Goal: Transaction & Acquisition: Purchase product/service

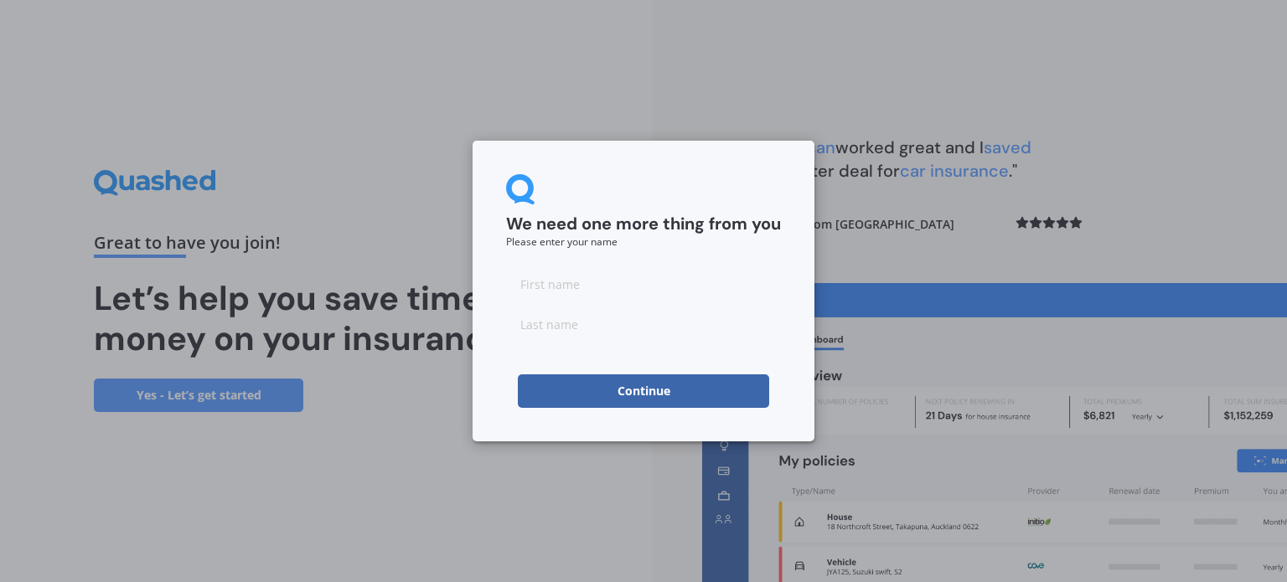
click at [627, 394] on button "Continue" at bounding box center [643, 391] width 251 height 34
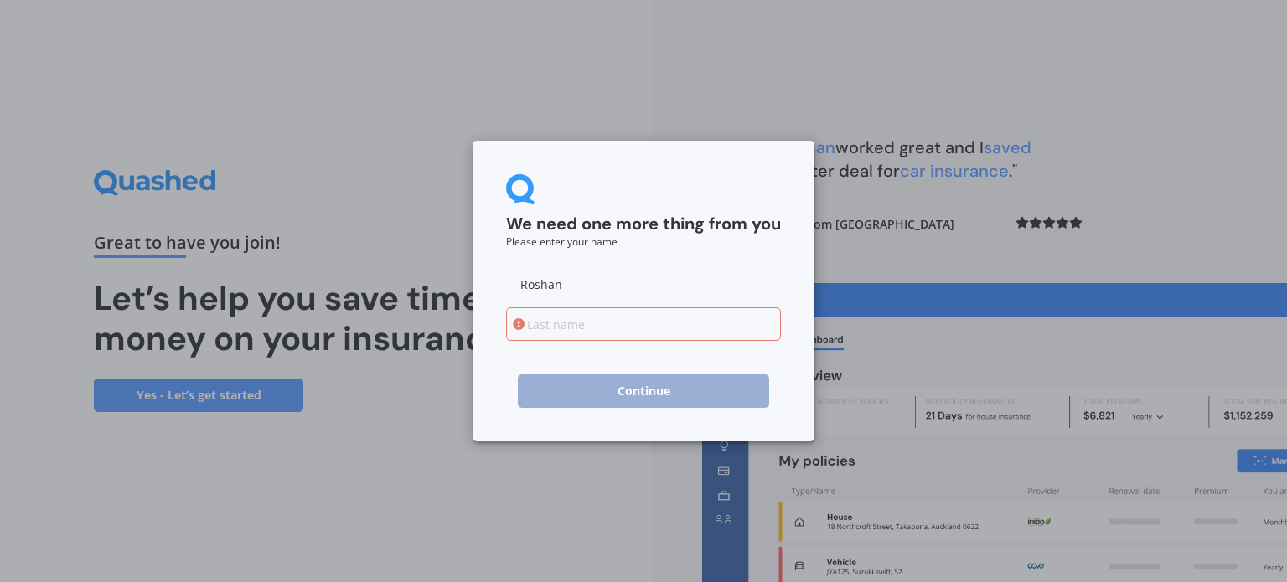
type input "Roshan"
click at [637, 329] on input at bounding box center [643, 324] width 275 height 34
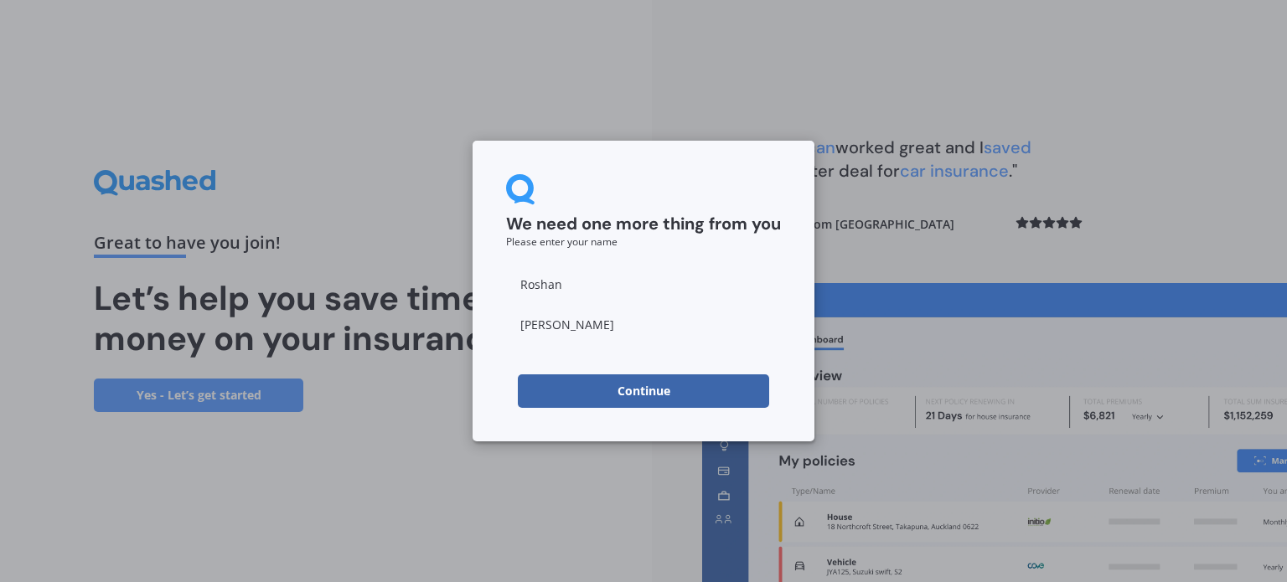
type input "[PERSON_NAME]"
click at [669, 394] on button "Continue" at bounding box center [643, 391] width 251 height 34
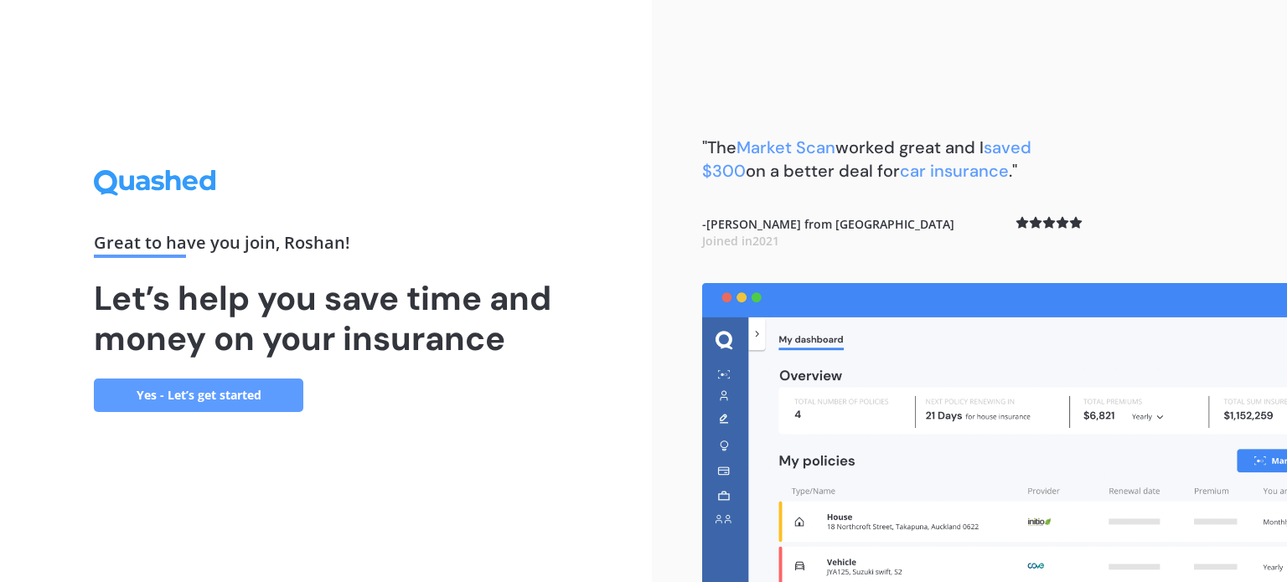
click at [193, 388] on link "Yes - Let’s get started" at bounding box center [198, 396] width 209 height 34
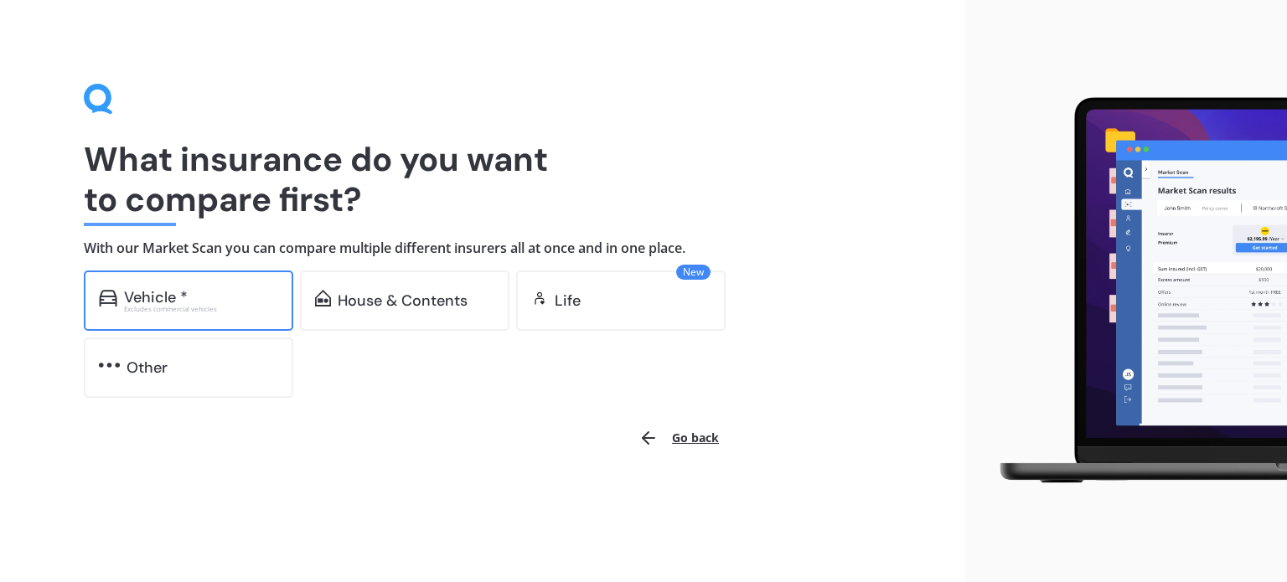
click at [184, 294] on div "Vehicle *" at bounding box center [156, 297] width 64 height 17
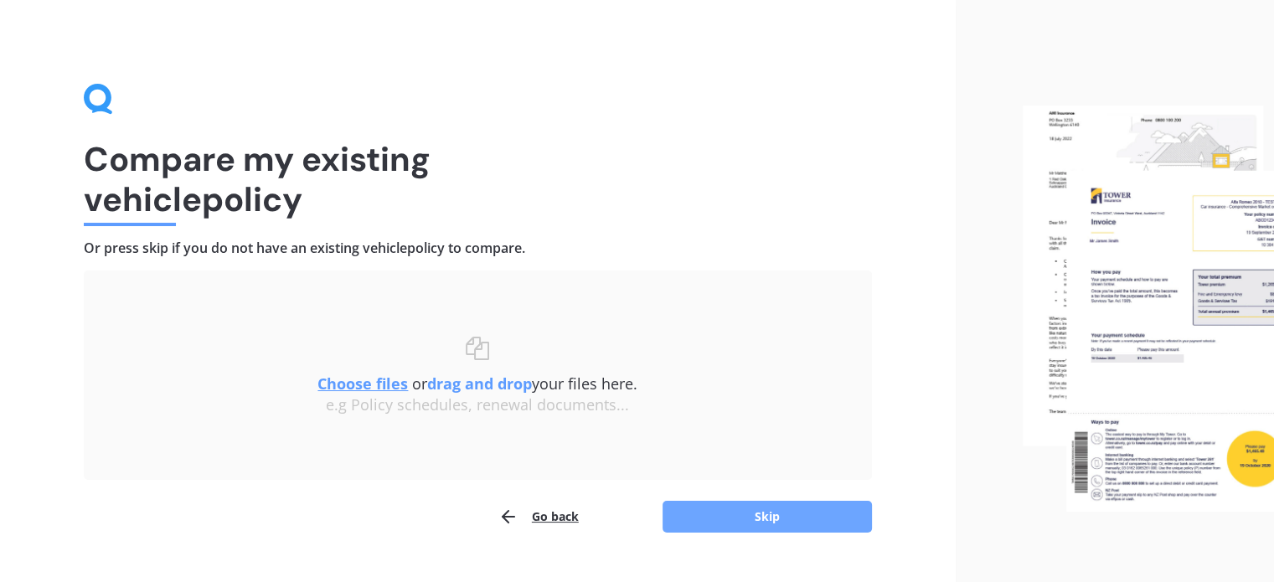
click at [797, 504] on button "Skip" at bounding box center [767, 517] width 209 height 32
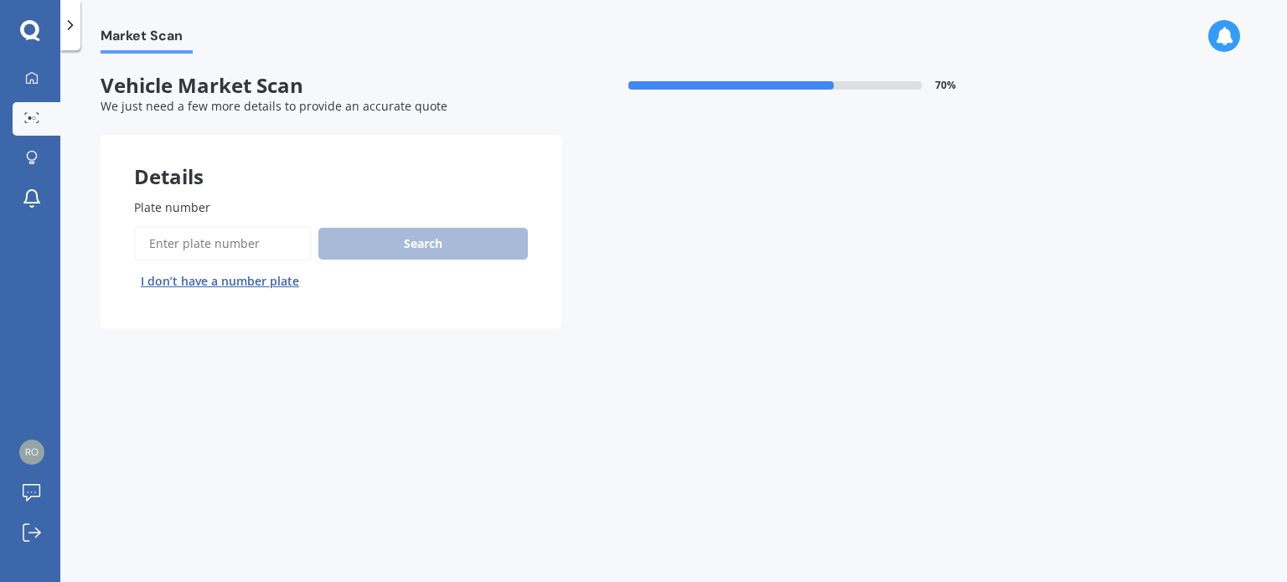
click at [205, 250] on input "Plate number" at bounding box center [223, 243] width 178 height 35
paste input "0891"
type input "0891"
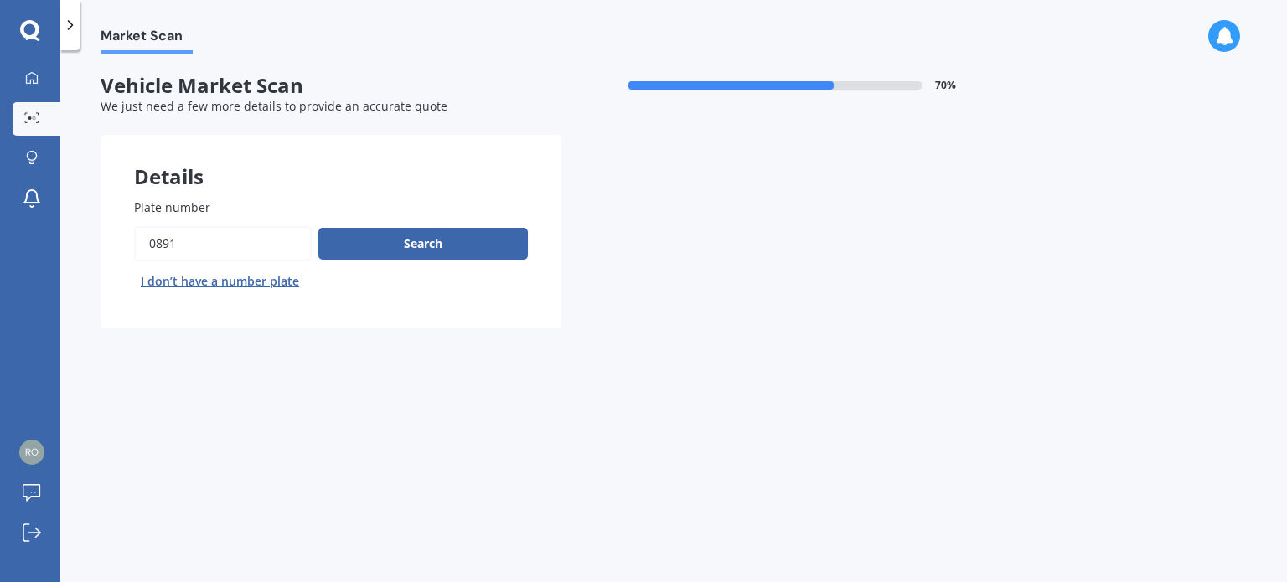
drag, startPoint x: 205, startPoint y: 250, endPoint x: 121, endPoint y: 249, distance: 84.6
click at [121, 249] on div "Plate number Search I don’t have a number plate" at bounding box center [331, 246] width 461 height 163
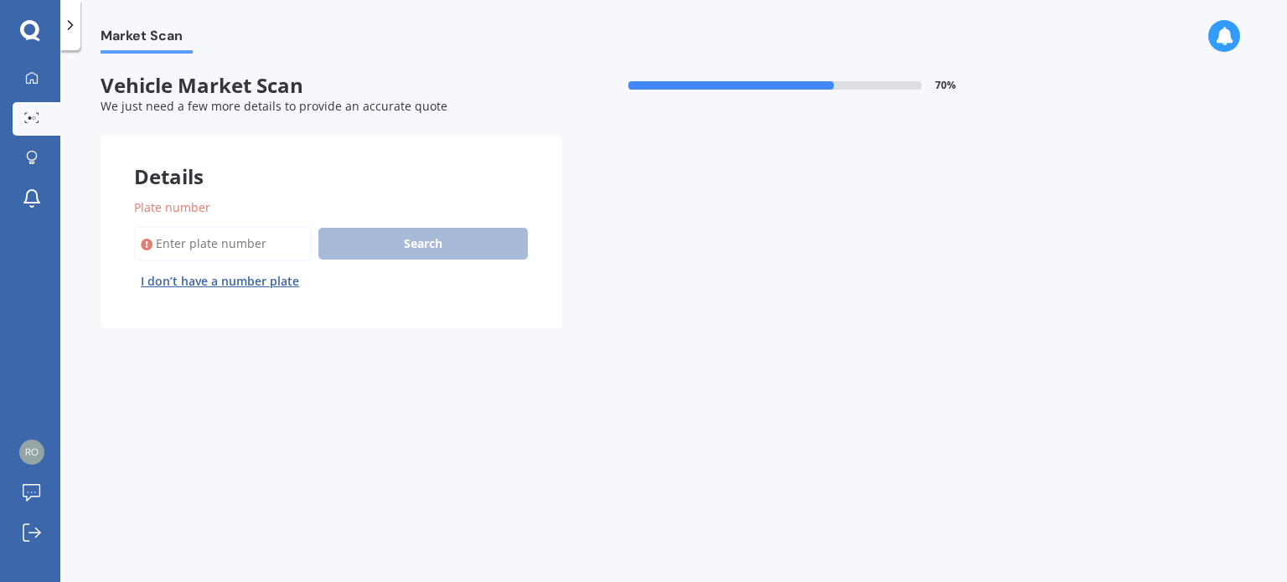
click at [225, 247] on input "Plate number" at bounding box center [223, 243] width 178 height 35
paste input "MFM706"
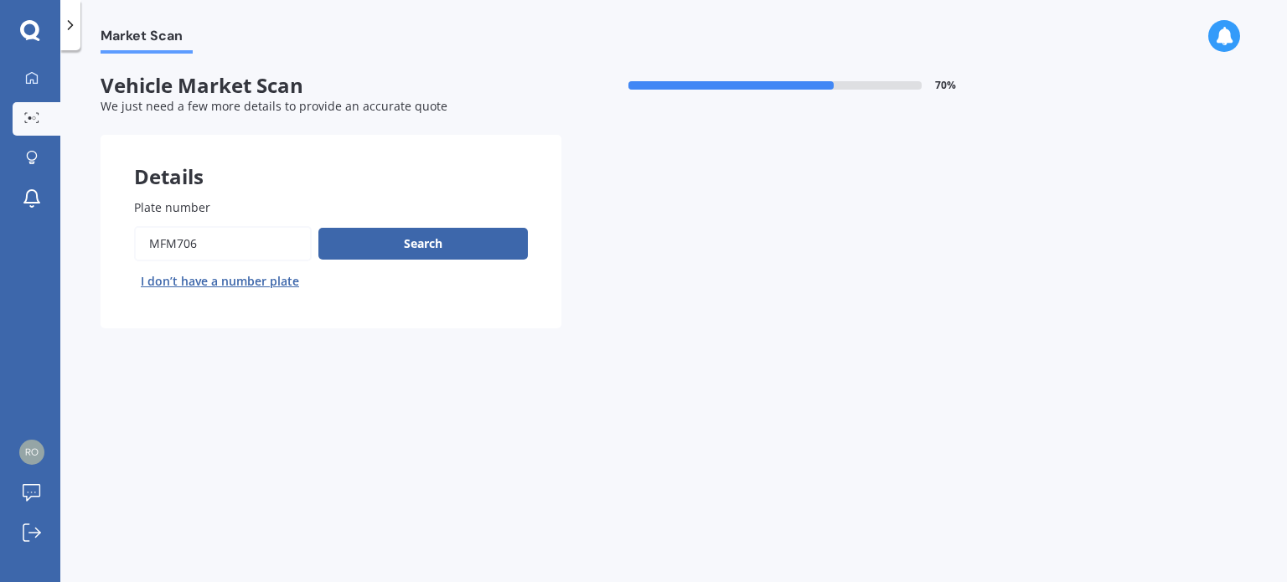
click at [150, 244] on input "Plate number" at bounding box center [223, 243] width 178 height 35
type input "MFM706"
click at [436, 240] on button "Search" at bounding box center [422, 244] width 209 height 32
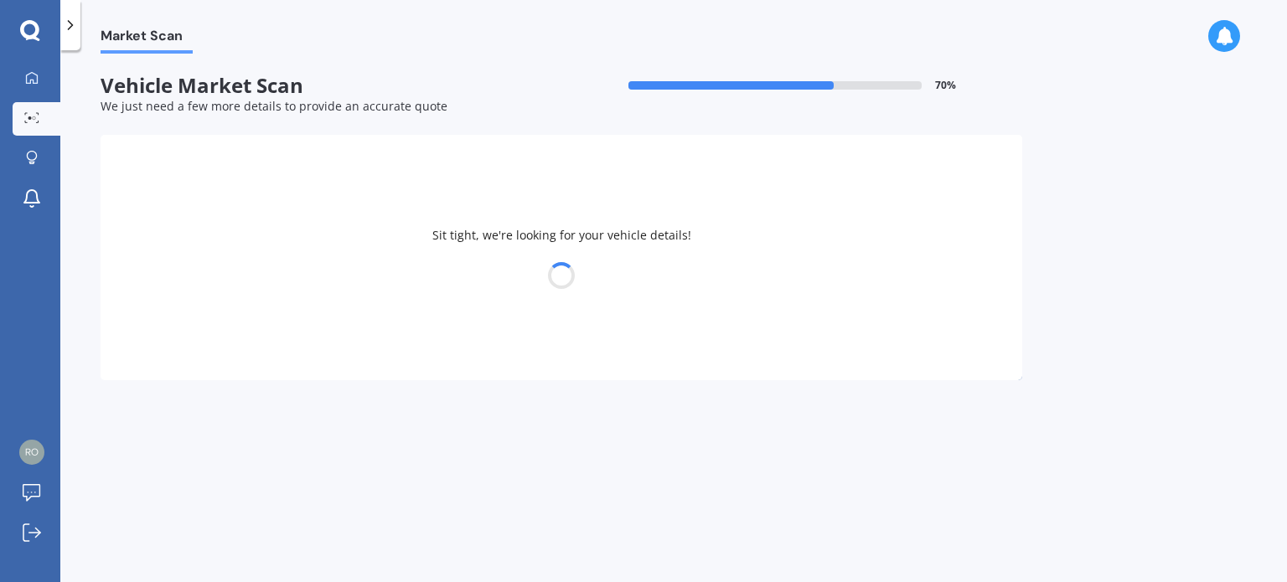
select select "VOLVO"
select select "XC40"
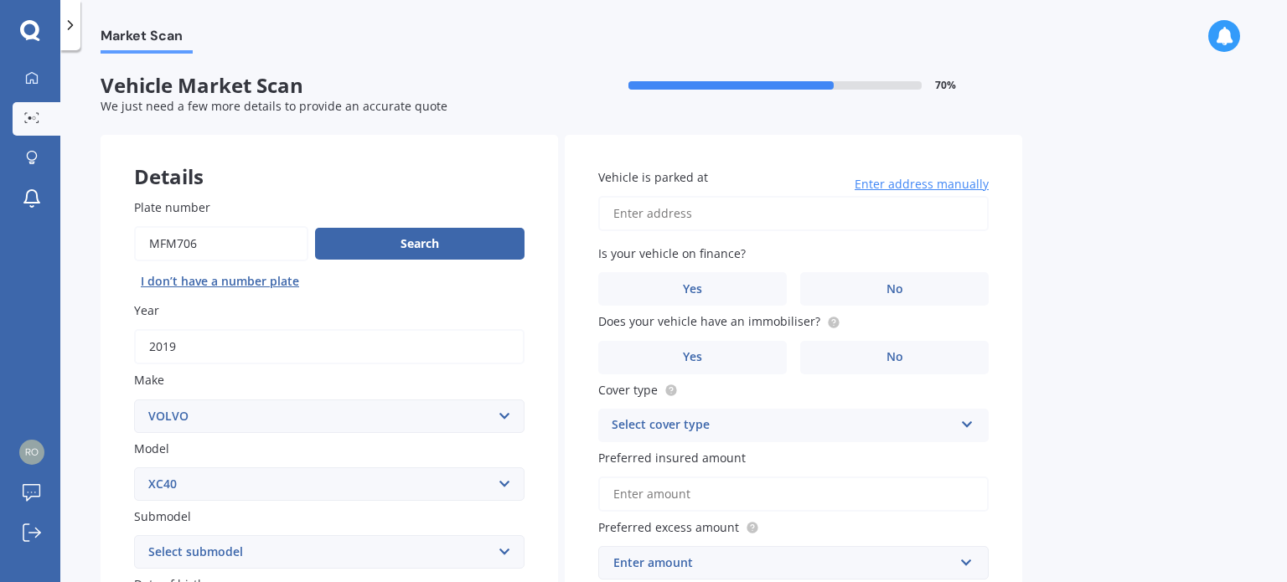
scroll to position [84, 0]
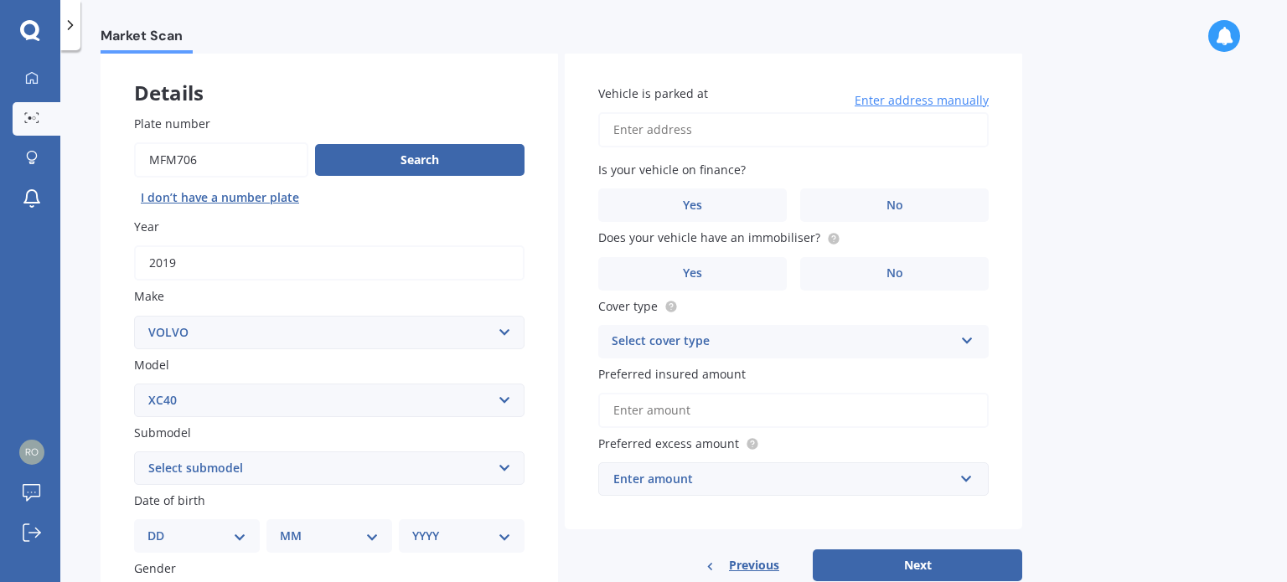
click at [312, 462] on select "Select submodel B4 ULTIMATE DARK 2.0 T4 Inscription Wagon 5dr Spts Auto 8sp AWD…" at bounding box center [329, 469] width 390 height 34
select select "T5 R-DESIGN WAGON 5DR SPTS AUTO 8SP AWD 2.0T"
click at [134, 452] on select "Select submodel B4 ULTIMATE DARK 2.0 T4 Inscription Wagon 5dr Spts Auto 8sp AWD…" at bounding box center [329, 469] width 390 height 34
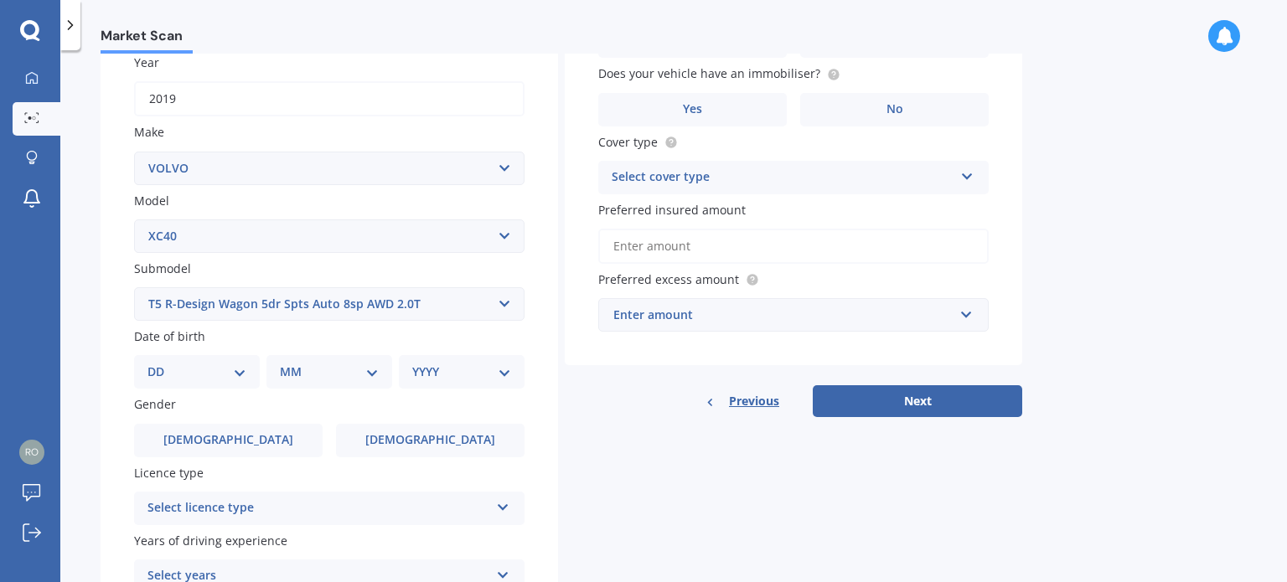
scroll to position [251, 0]
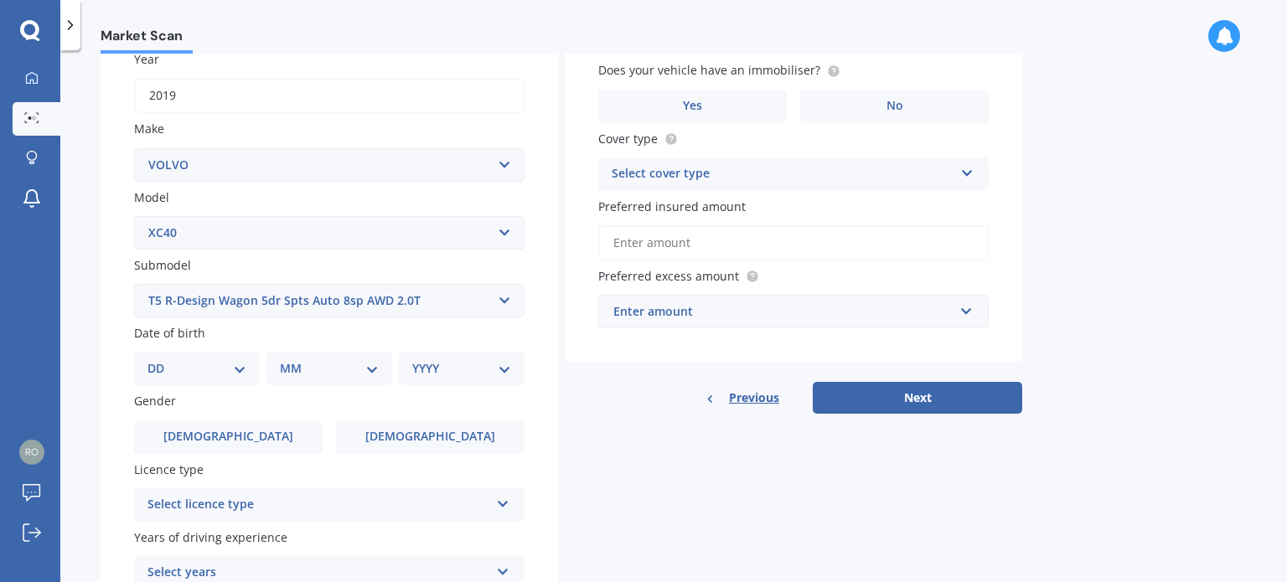
click at [219, 370] on select "DD 01 02 03 04 05 06 07 08 09 10 11 12 13 14 15 16 17 18 19 20 21 22 23 24 25 2…" at bounding box center [196, 368] width 99 height 18
select select "18"
click at [161, 359] on select "DD 01 02 03 04 05 06 07 08 09 10 11 12 13 14 15 16 17 18 19 20 21 22 23 24 25 2…" at bounding box center [196, 368] width 99 height 18
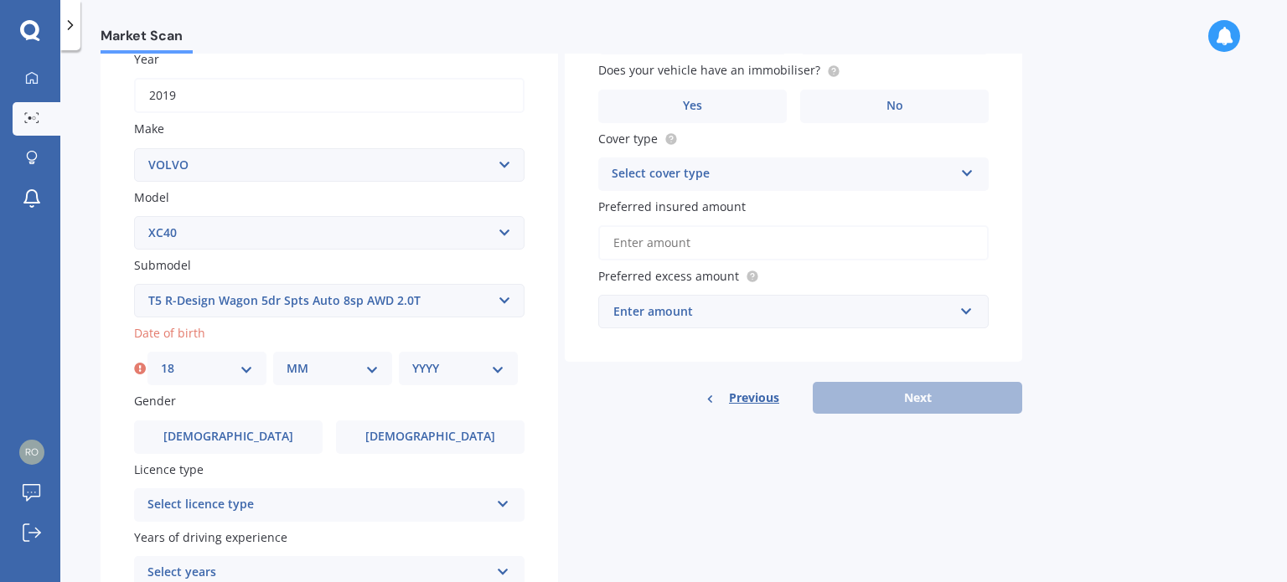
click at [295, 367] on select "MM 01 02 03 04 05 06 07 08 09 10 11 12" at bounding box center [332, 368] width 92 height 18
select select "02"
click at [286, 359] on select "MM 01 02 03 04 05 06 07 08 09 10 11 12" at bounding box center [332, 368] width 92 height 18
click at [457, 373] on select "YYYY 2025 2024 2023 2022 2021 2020 2019 2018 2017 2016 2015 2014 2013 2012 2011…" at bounding box center [458, 368] width 92 height 18
select select "1994"
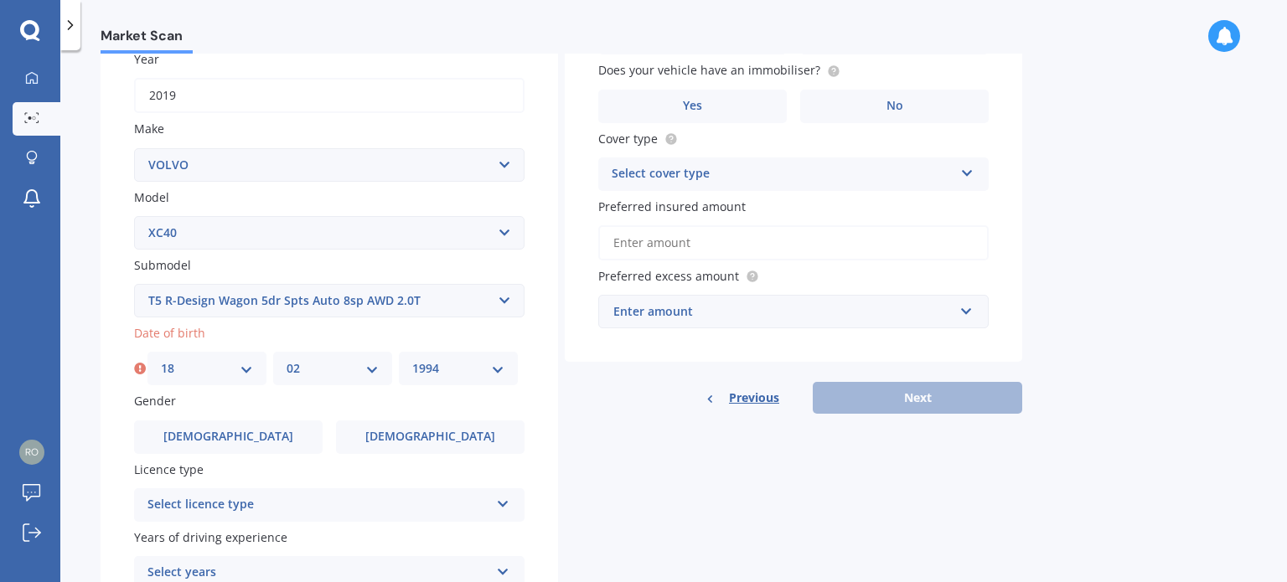
click at [412, 359] on select "YYYY 2025 2024 2023 2022 2021 2020 2019 2018 2017 2016 2015 2014 2013 2012 2011…" at bounding box center [458, 368] width 92 height 18
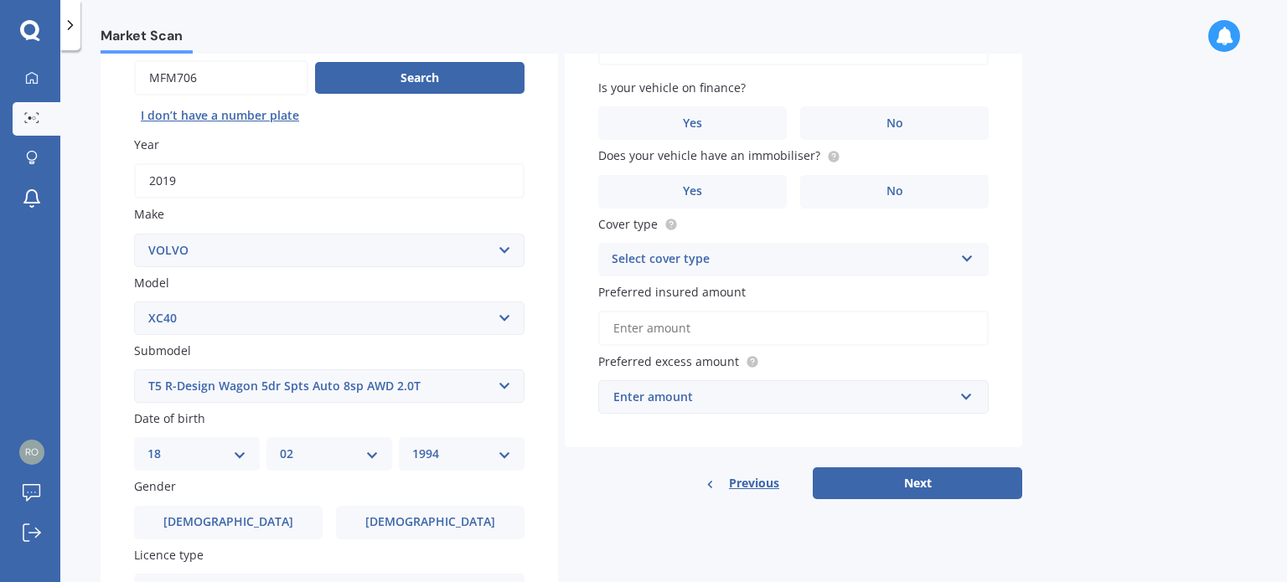
scroll to position [84, 0]
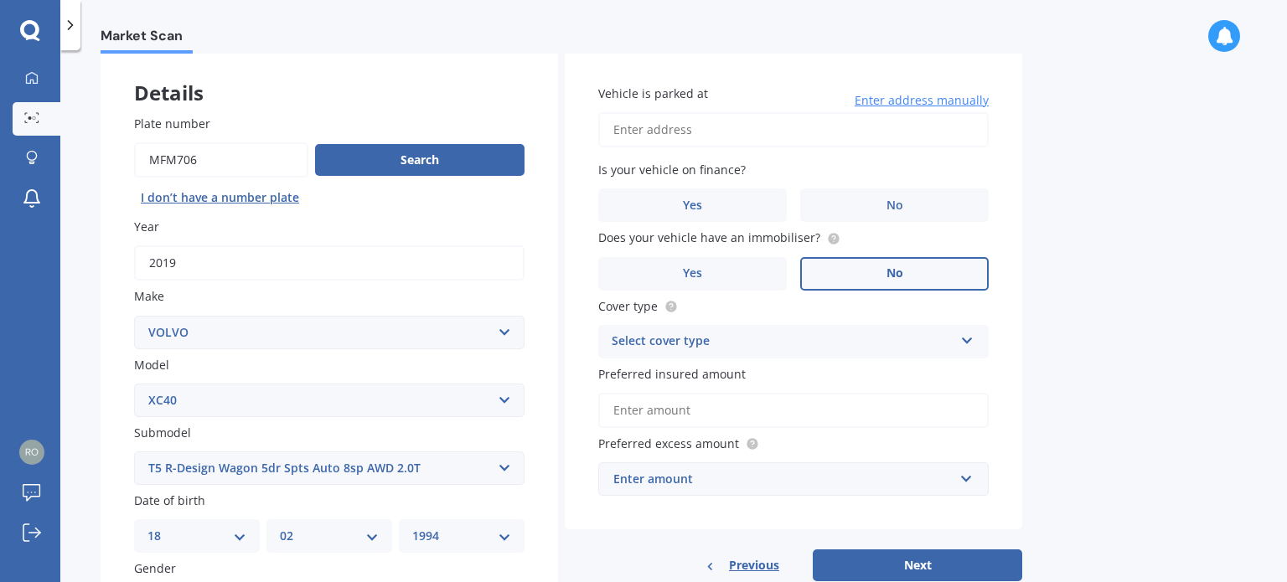
click at [955, 265] on label "No" at bounding box center [894, 274] width 188 height 34
click at [0, 0] on input "No" at bounding box center [0, 0] width 0 height 0
click at [763, 194] on label "Yes" at bounding box center [692, 205] width 188 height 34
click at [0, 0] on input "Yes" at bounding box center [0, 0] width 0 height 0
click at [695, 130] on input "Vehicle is parked at" at bounding box center [793, 129] width 390 height 35
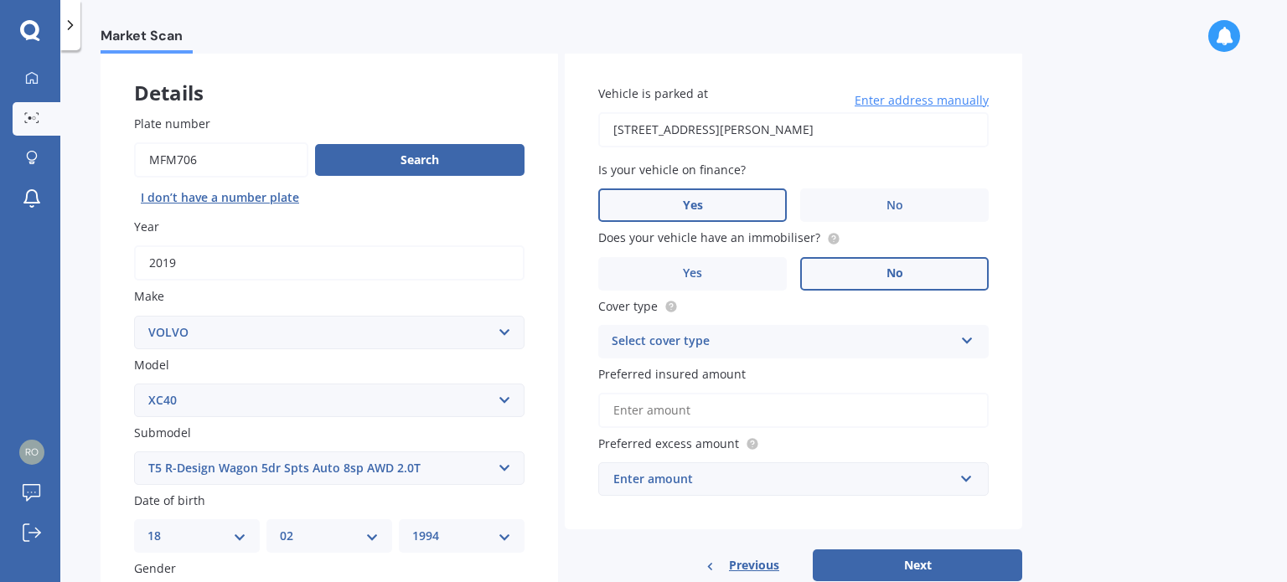
type input "[STREET_ADDRESS][PERSON_NAME] 2014"
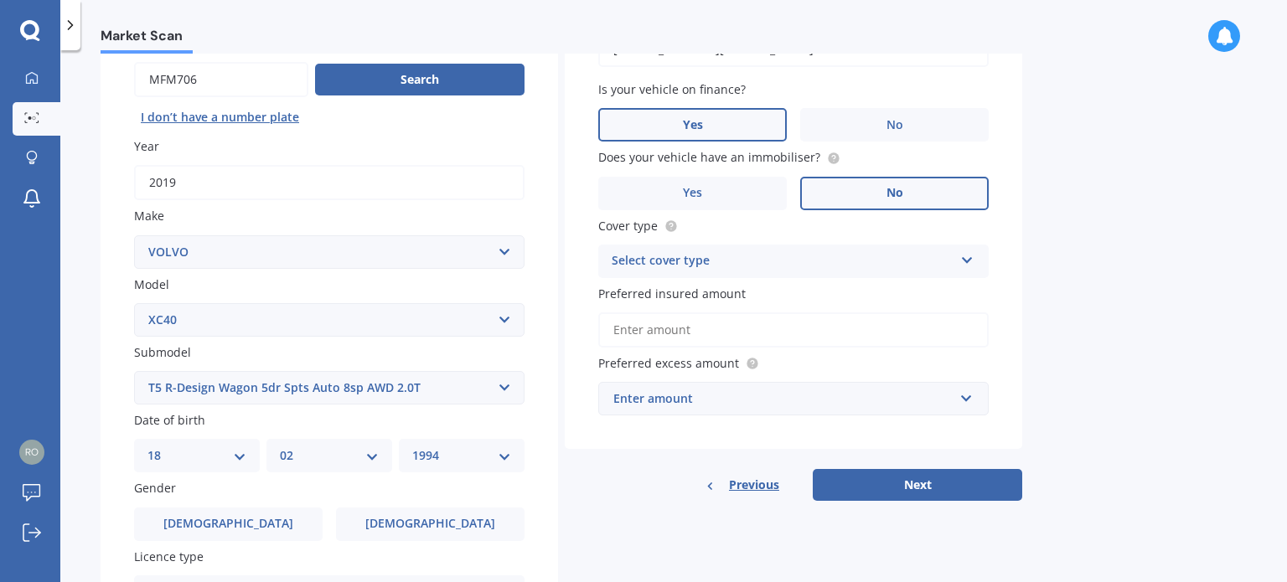
scroll to position [251, 0]
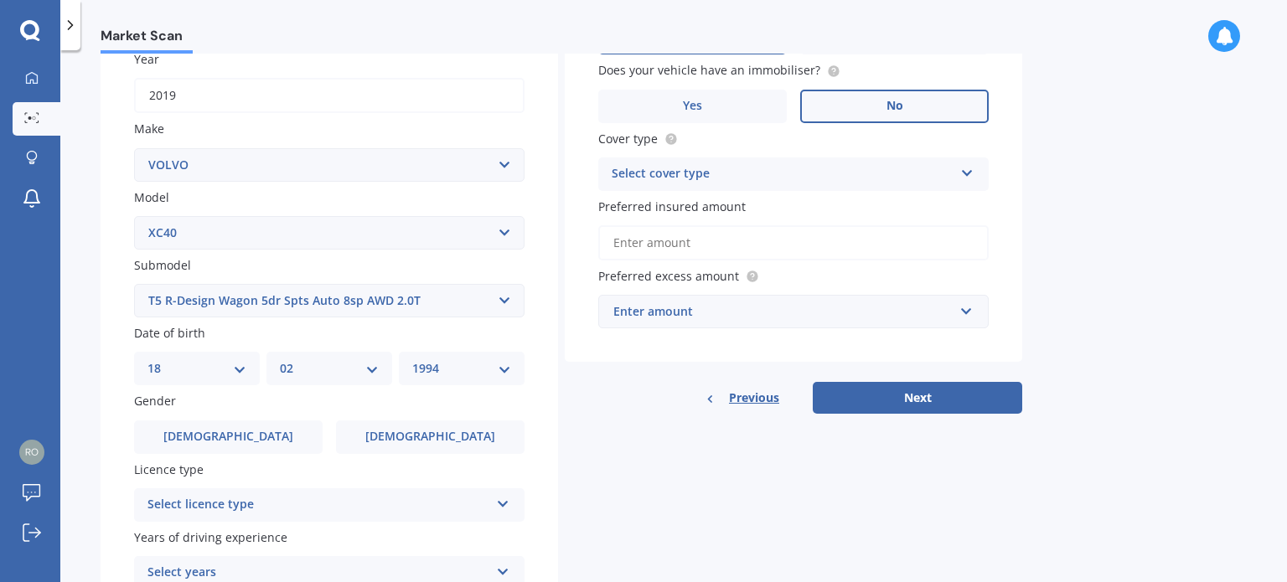
click at [639, 171] on div "Select cover type" at bounding box center [783, 174] width 342 height 20
click at [651, 209] on span "Comprehensive" at bounding box center [656, 207] width 89 height 16
click at [711, 244] on input "Preferred insured amount" at bounding box center [793, 242] width 390 height 35
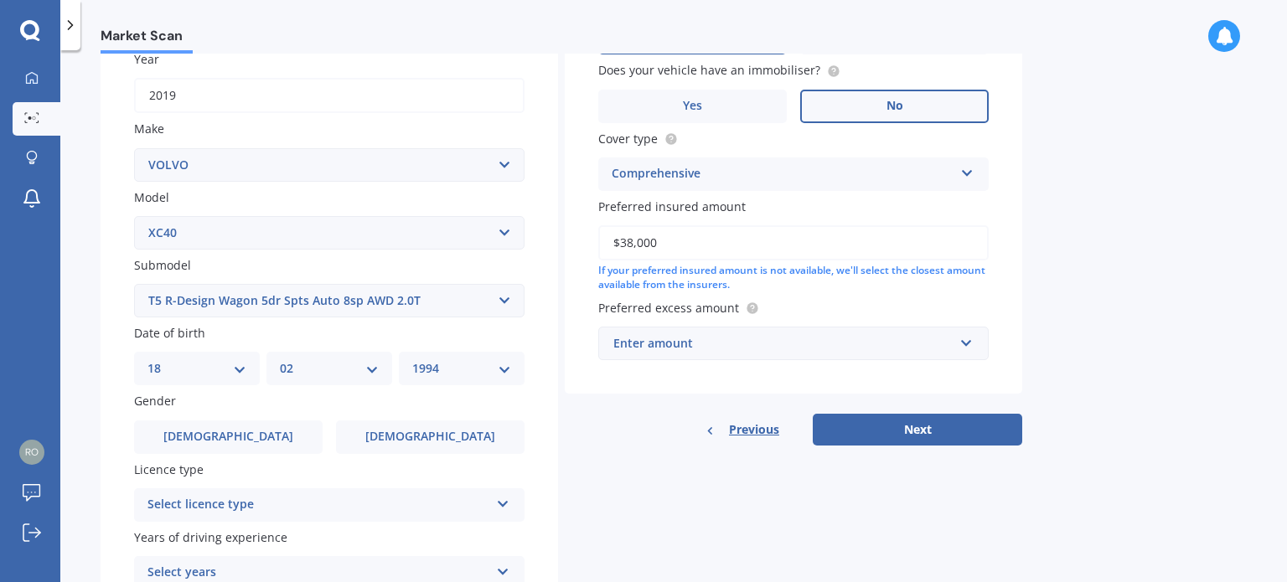
type input "$38,000"
click at [729, 338] on div "Enter amount" at bounding box center [783, 343] width 340 height 18
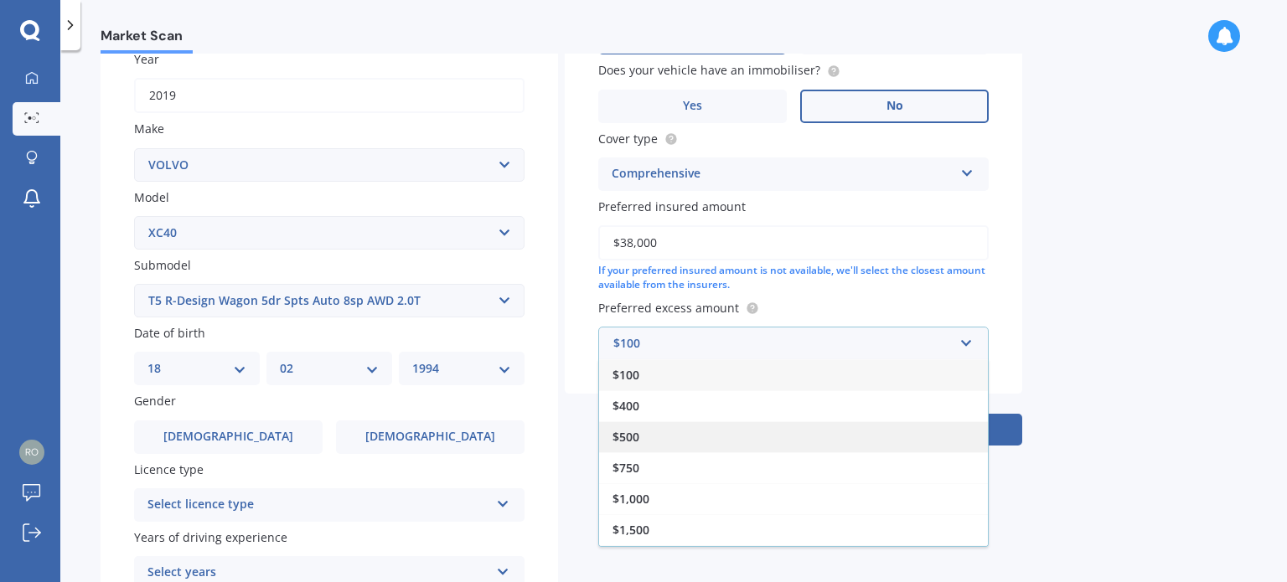
click at [657, 435] on div "$500" at bounding box center [793, 436] width 389 height 31
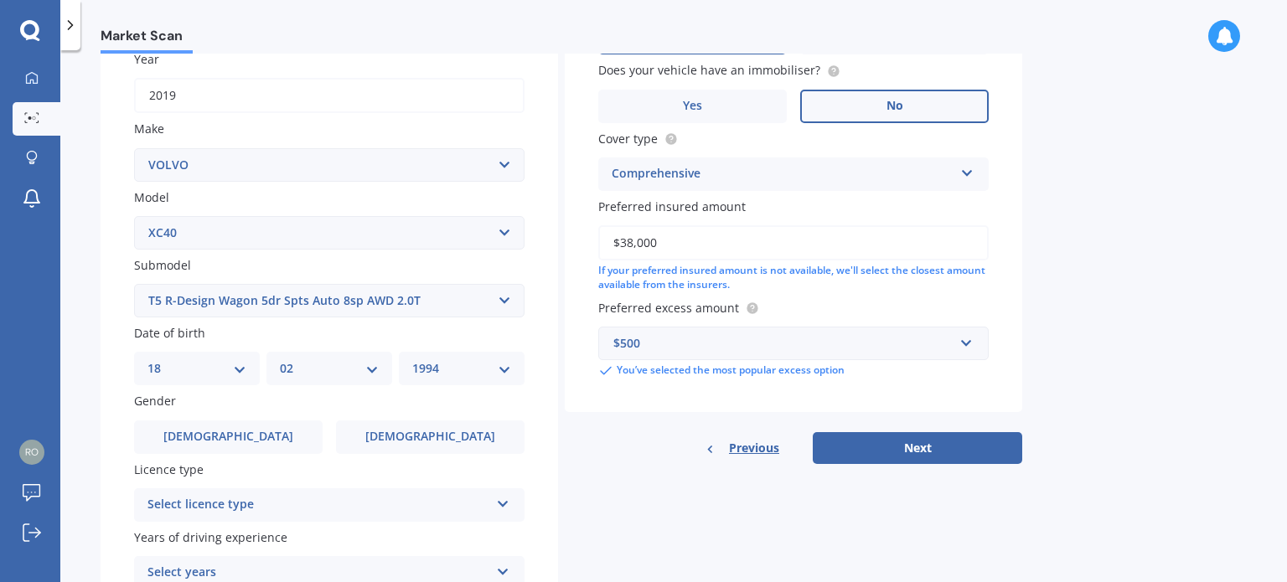
click at [663, 344] on div "$500" at bounding box center [783, 343] width 340 height 18
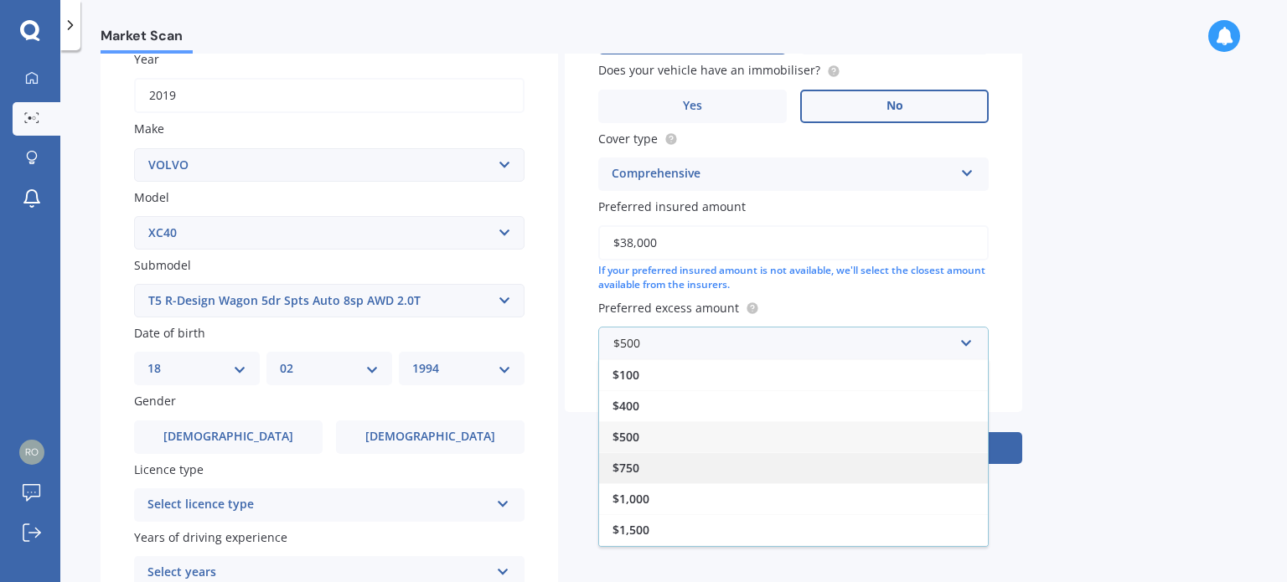
click at [655, 458] on div "$750" at bounding box center [793, 467] width 389 height 31
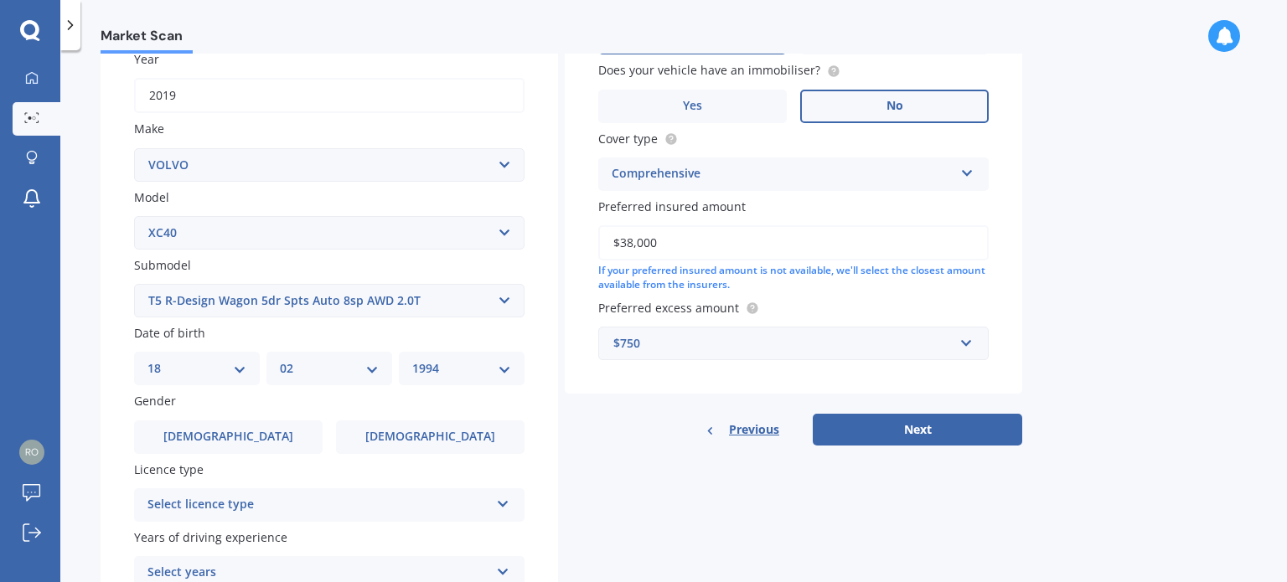
click at [664, 338] on div "$750" at bounding box center [783, 343] width 340 height 18
click at [580, 322] on div "Vehicle is parked at [STREET_ADDRESS][PERSON_NAME] 2014 Enter address manually …" at bounding box center [793, 139] width 457 height 510
click at [252, 431] on label "[DEMOGRAPHIC_DATA]" at bounding box center [228, 438] width 188 height 34
click at [0, 0] on input "[DEMOGRAPHIC_DATA]" at bounding box center [0, 0] width 0 height 0
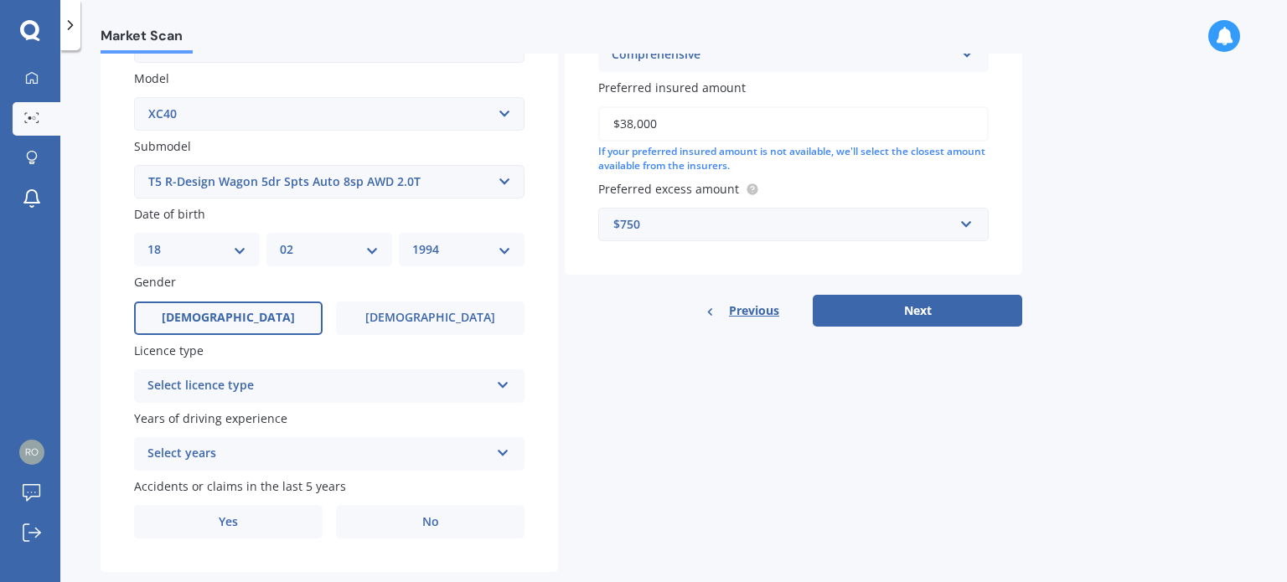
scroll to position [404, 0]
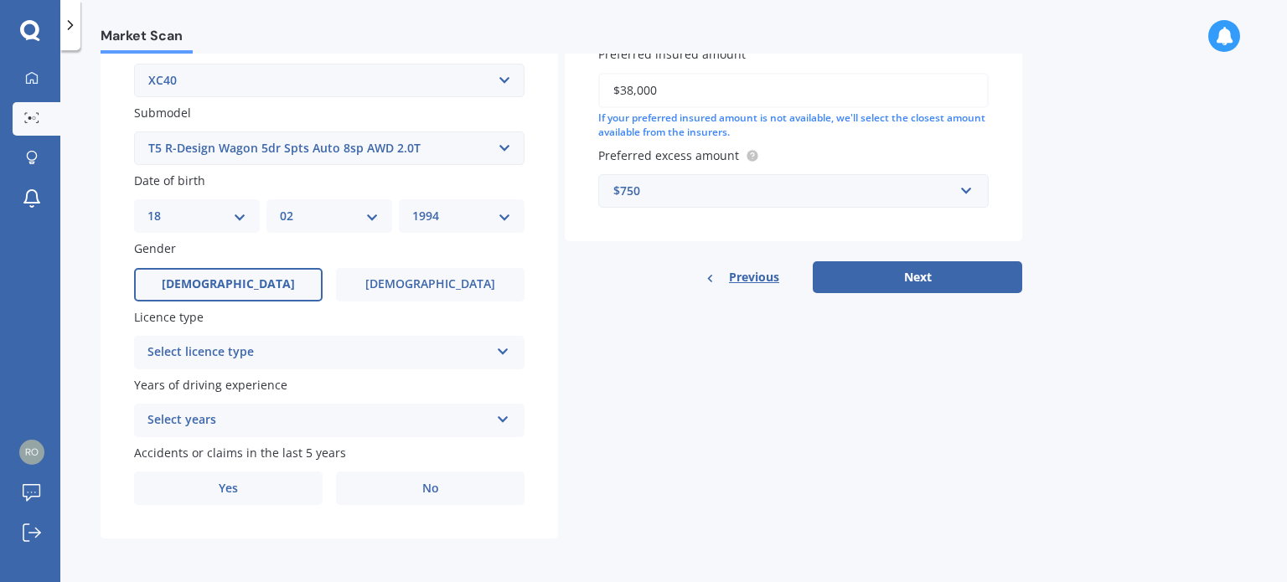
click at [209, 357] on div "Select licence type" at bounding box center [318, 353] width 342 height 20
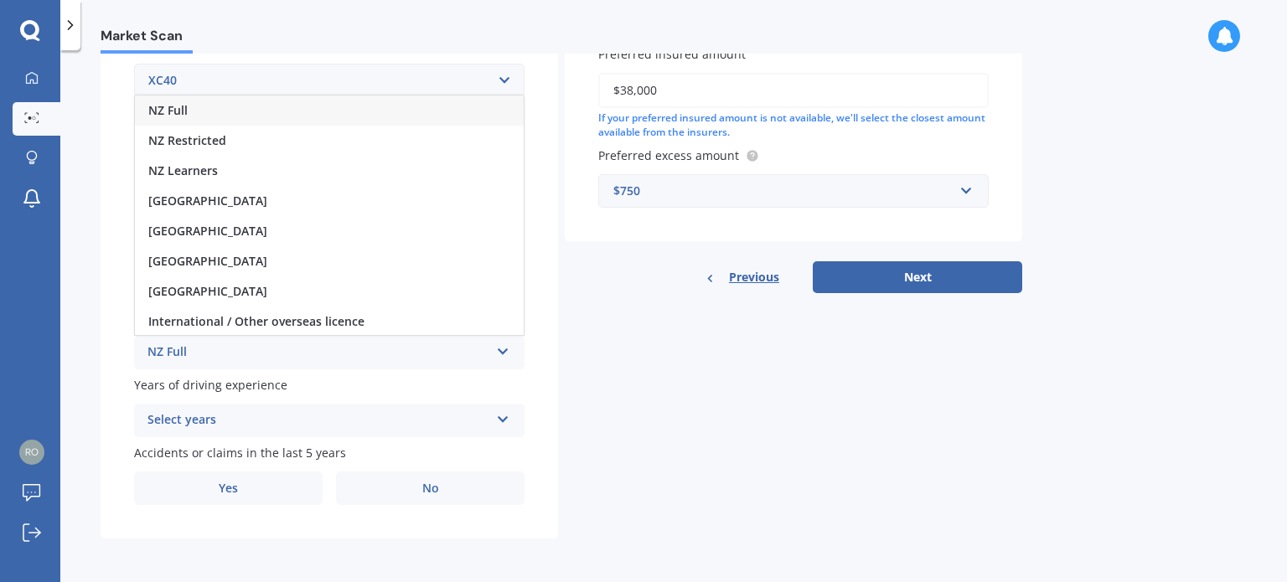
click at [174, 107] on span "NZ Full" at bounding box center [167, 110] width 39 height 16
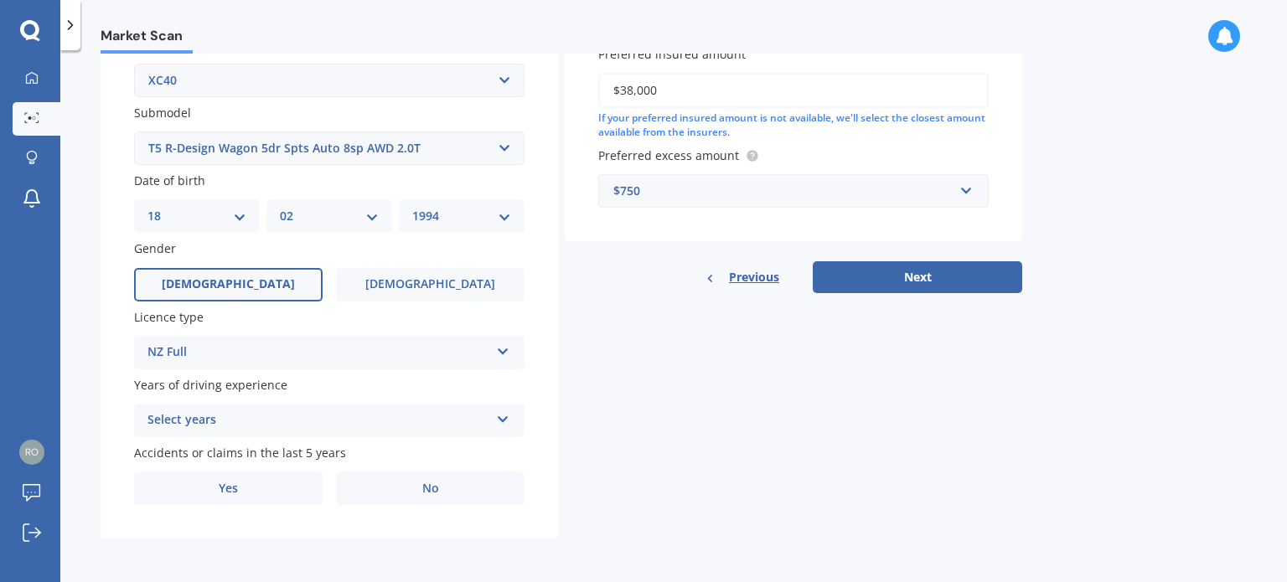
click at [226, 416] on div "Select years" at bounding box center [318, 420] width 342 height 20
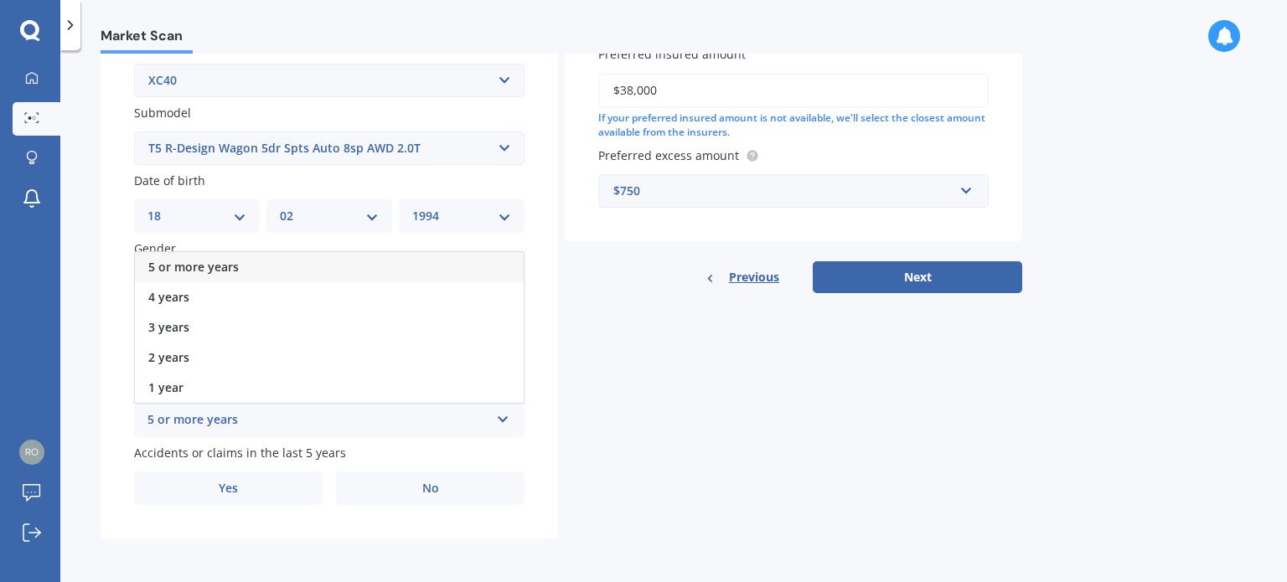
click at [209, 270] on span "5 or more years" at bounding box center [193, 267] width 90 height 16
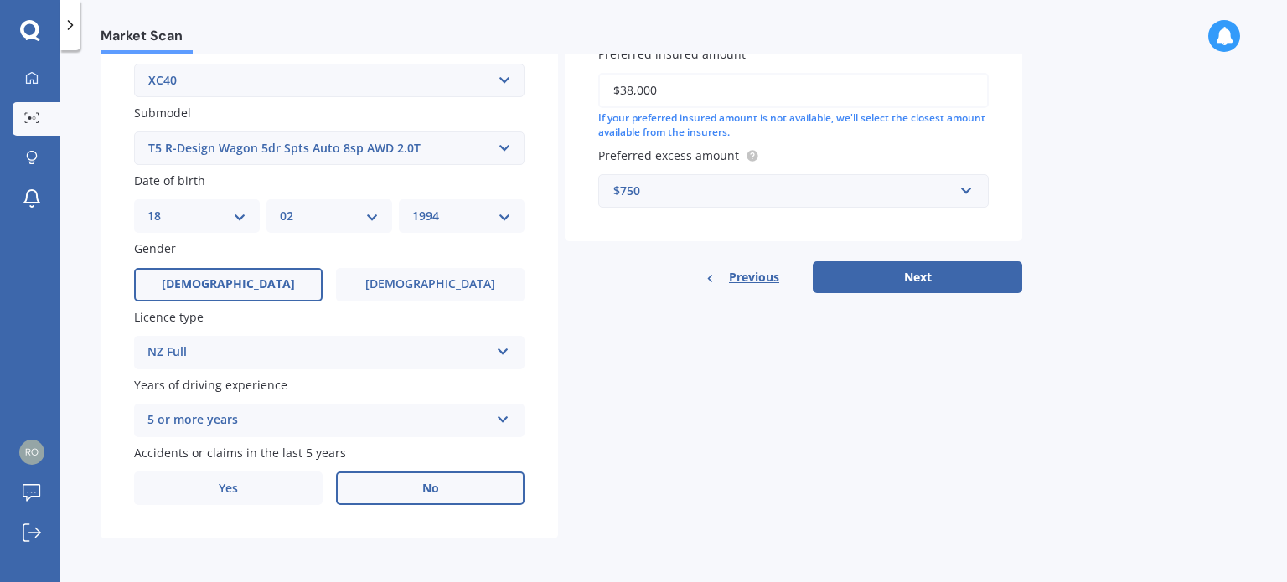
click at [393, 490] on label "No" at bounding box center [430, 489] width 188 height 34
click at [0, 0] on input "No" at bounding box center [0, 0] width 0 height 0
click at [901, 276] on button "Next" at bounding box center [917, 277] width 209 height 32
select select "18"
select select "02"
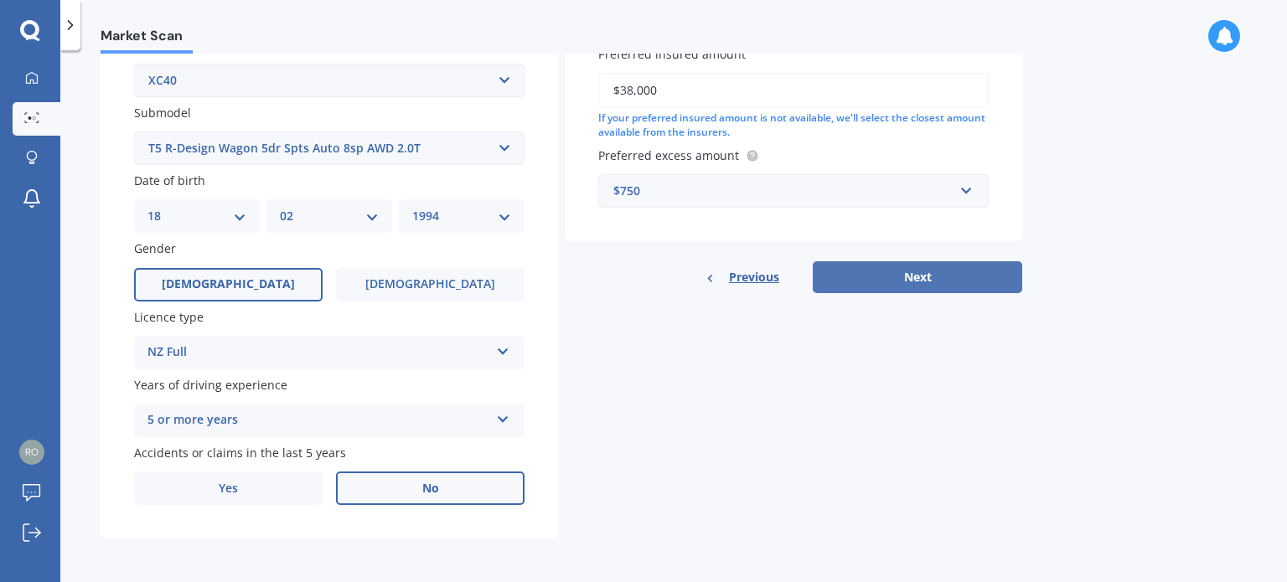
select select "1994"
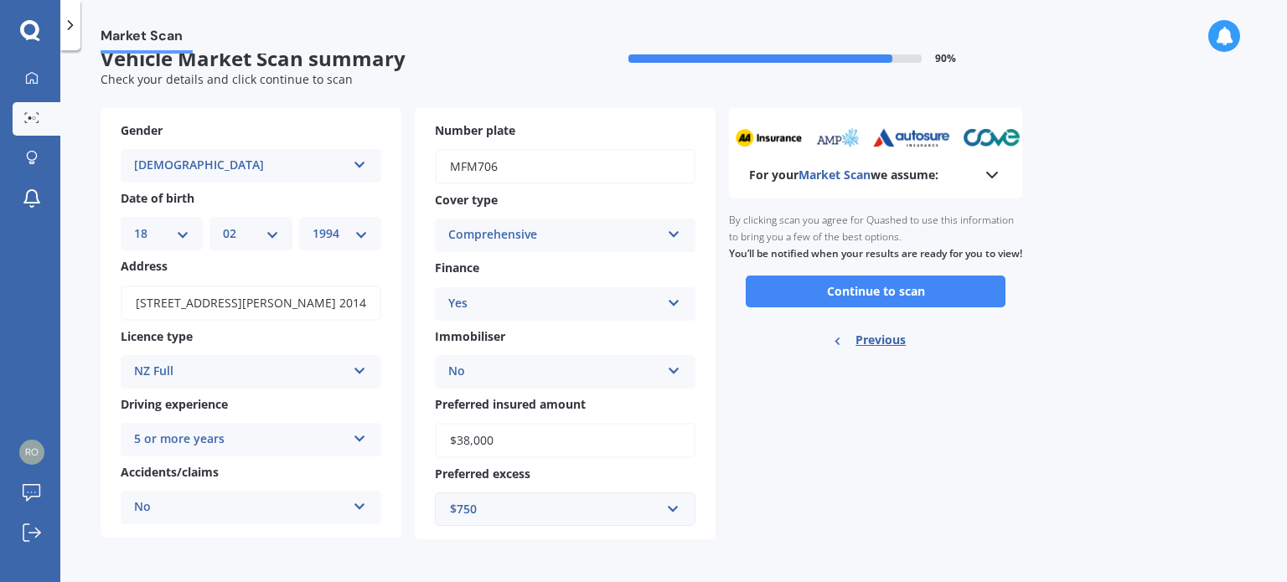
scroll to position [0, 0]
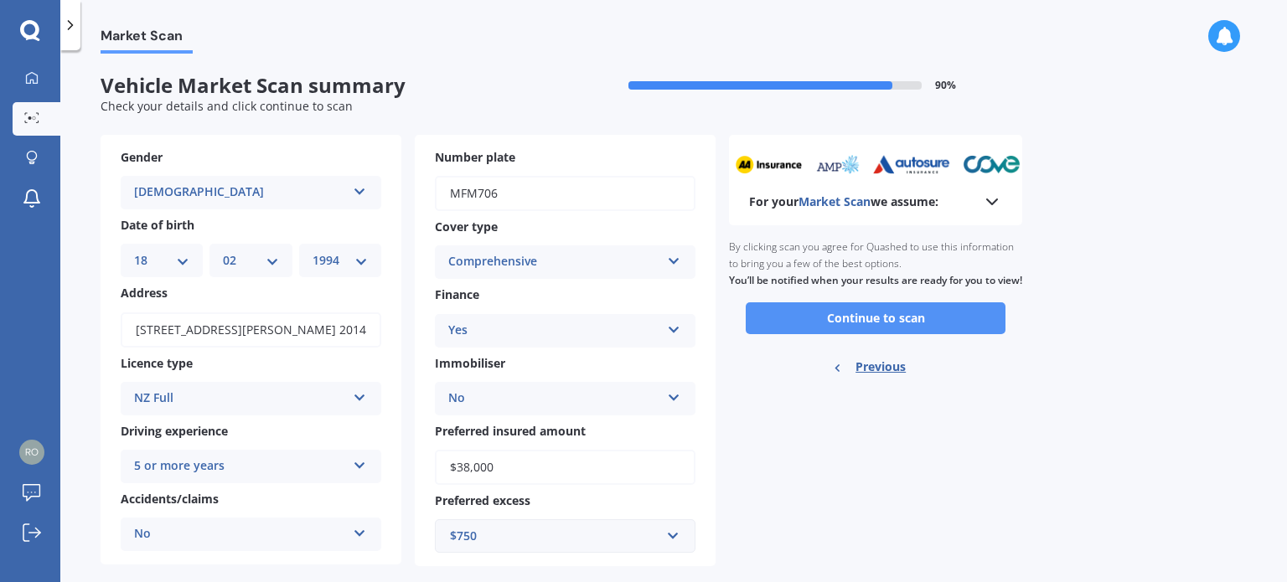
click at [818, 334] on button "Continue to scan" at bounding box center [876, 318] width 260 height 32
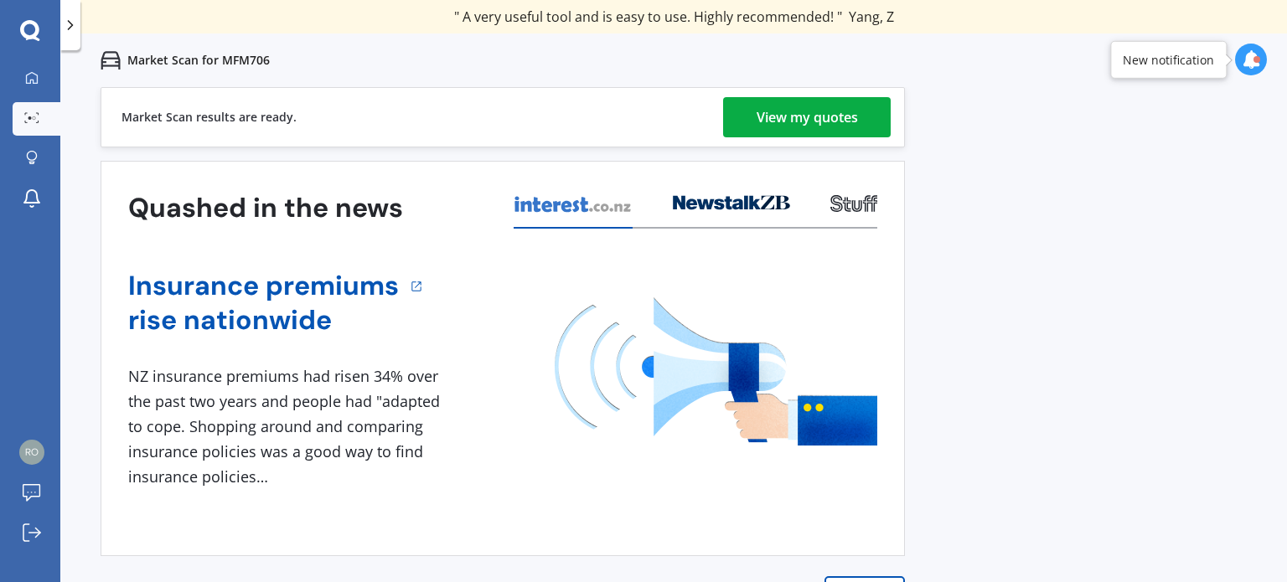
click at [836, 111] on div "View my quotes" at bounding box center [806, 117] width 101 height 40
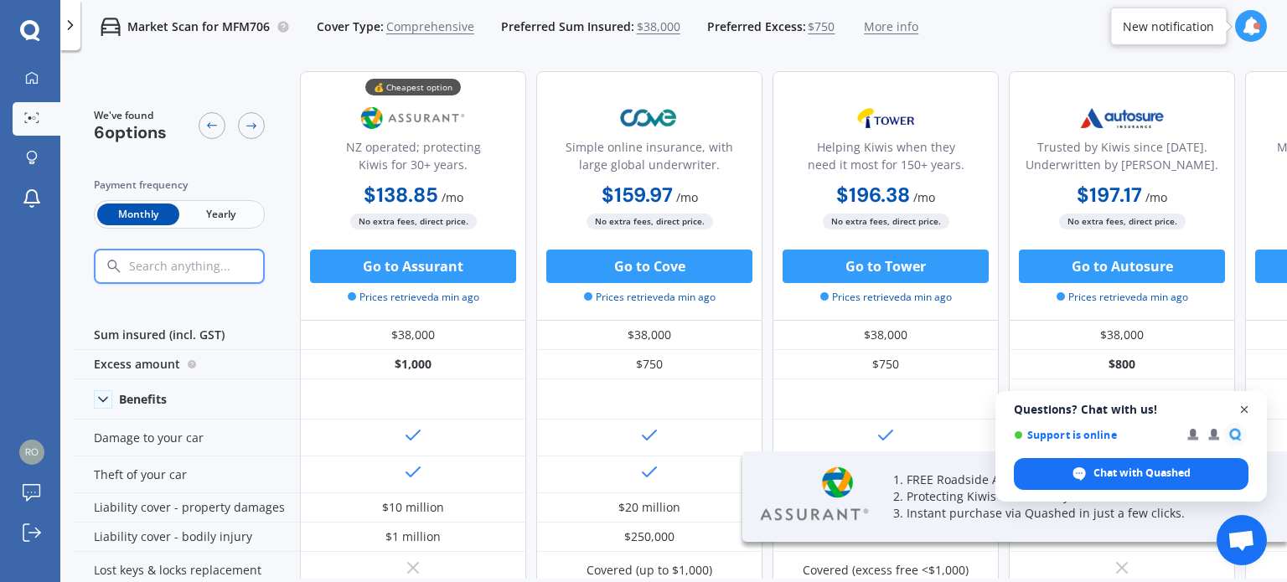
click at [1241, 412] on span "Close chat" at bounding box center [1244, 410] width 21 height 21
